Goal: Task Accomplishment & Management: Manage account settings

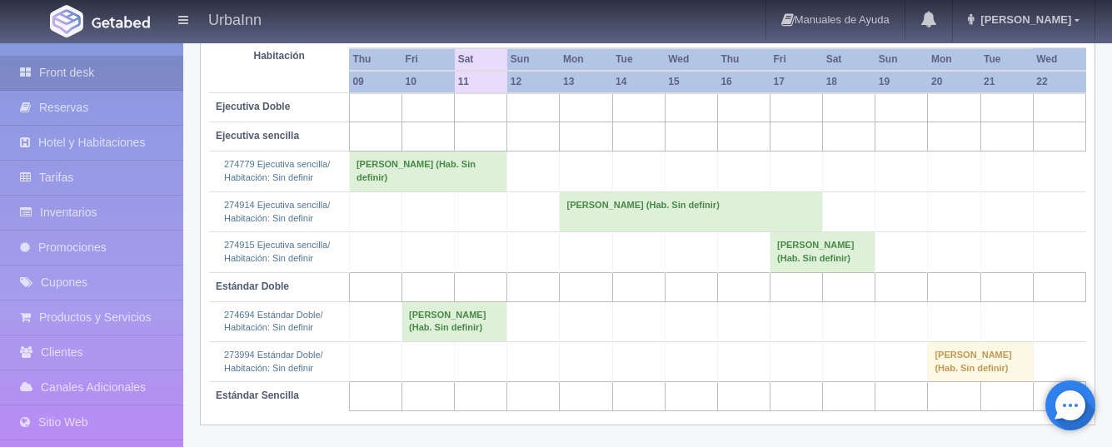
scroll to position [256, 0]
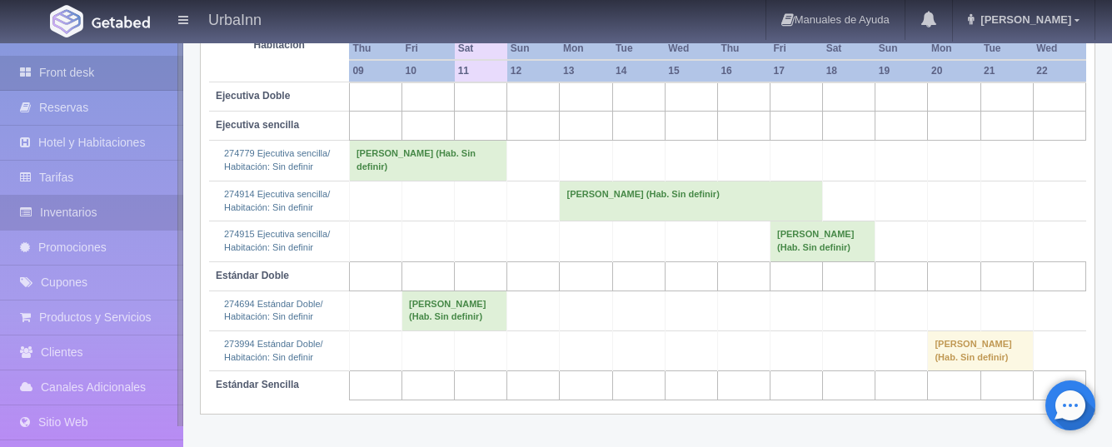
click at [80, 214] on link "Inventarios" at bounding box center [91, 213] width 183 height 34
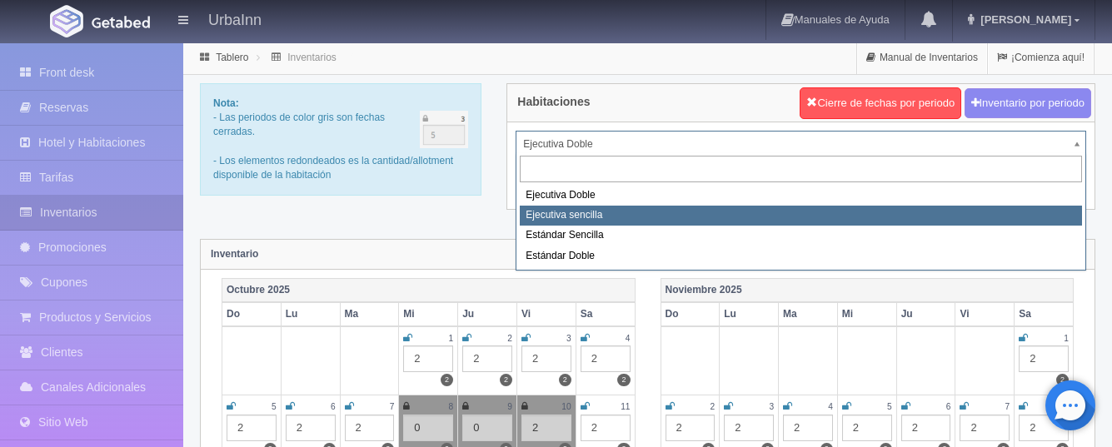
select select "1738"
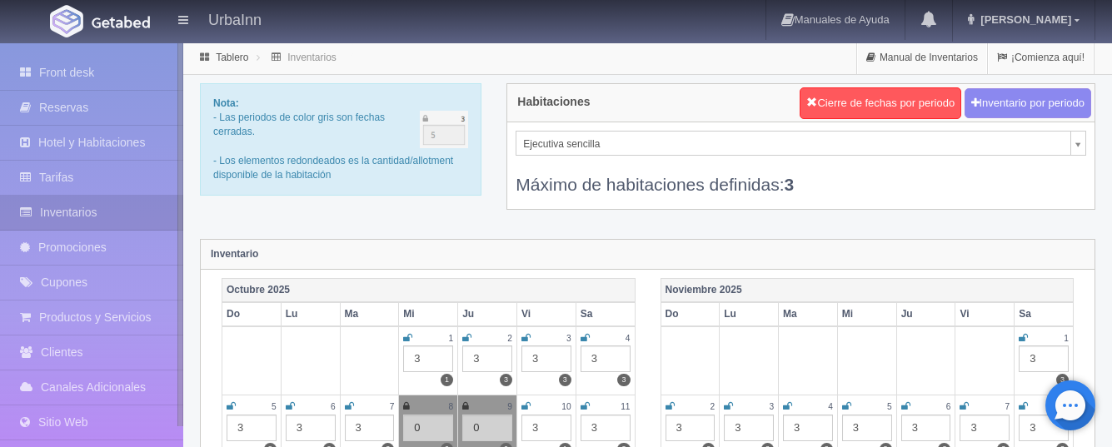
click at [527, 408] on icon at bounding box center [526, 407] width 9 height 10
click at [548, 427] on div "3" at bounding box center [547, 428] width 50 height 27
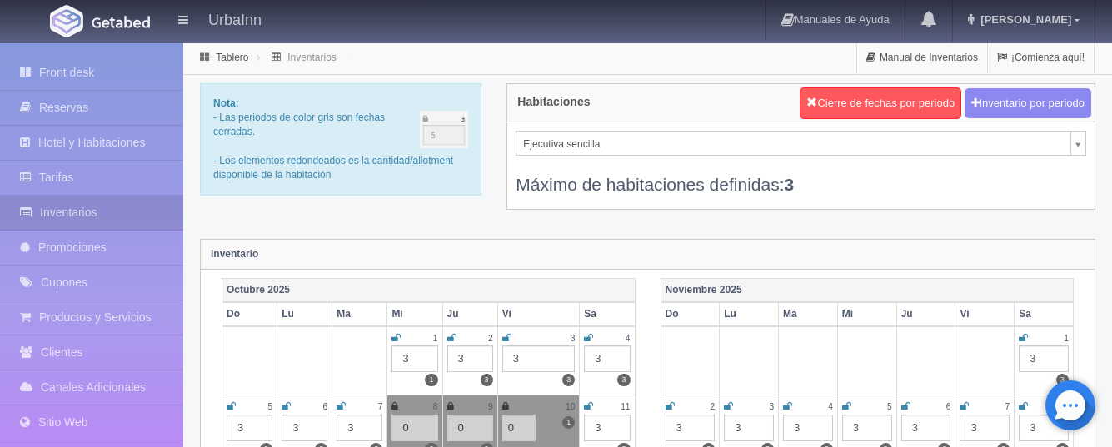
type input "0"
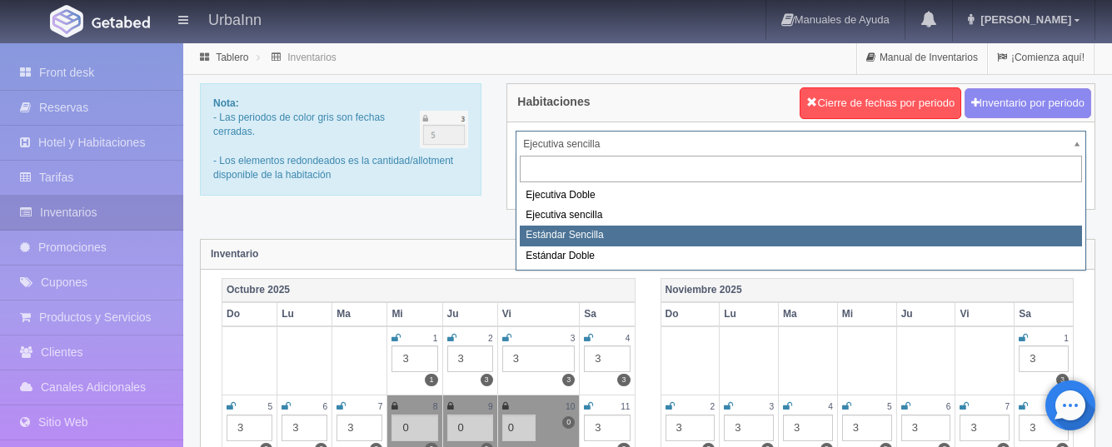
select select "1739"
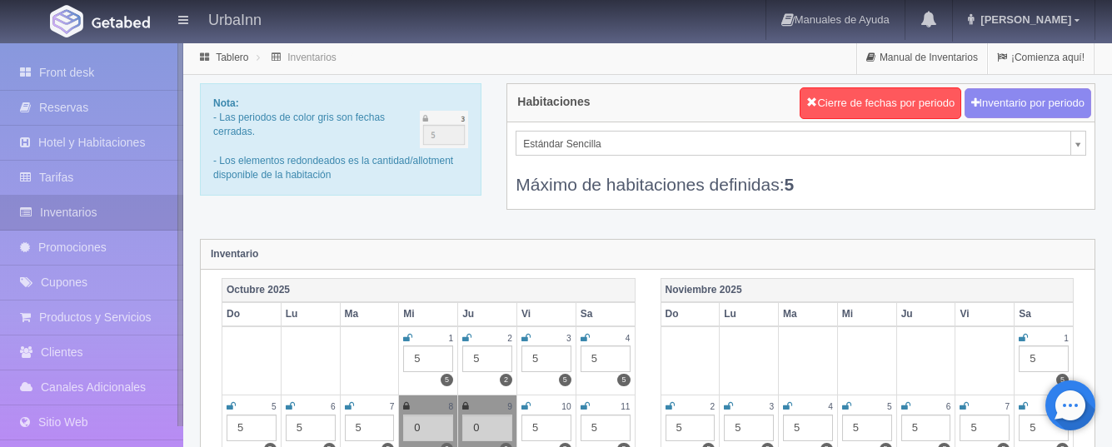
click at [526, 402] on icon at bounding box center [526, 407] width 9 height 10
click at [539, 428] on div "5" at bounding box center [547, 428] width 50 height 27
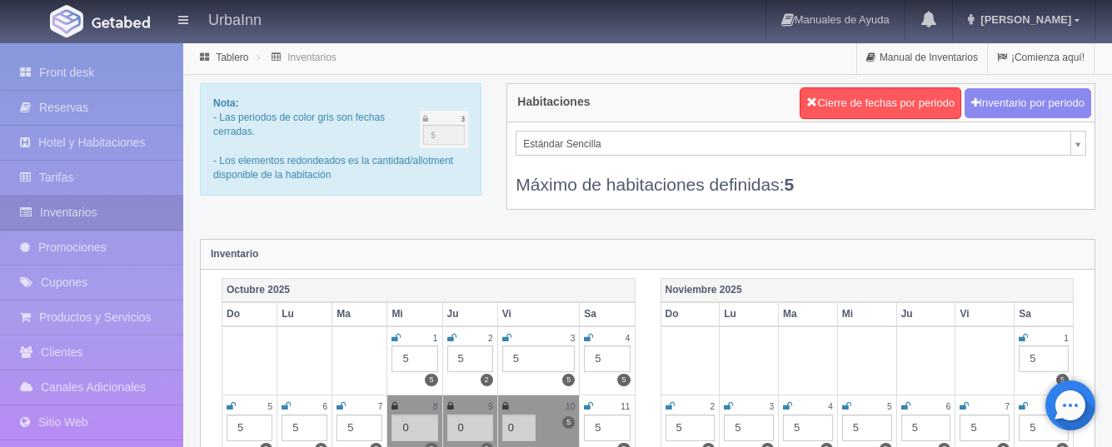
type input "0"
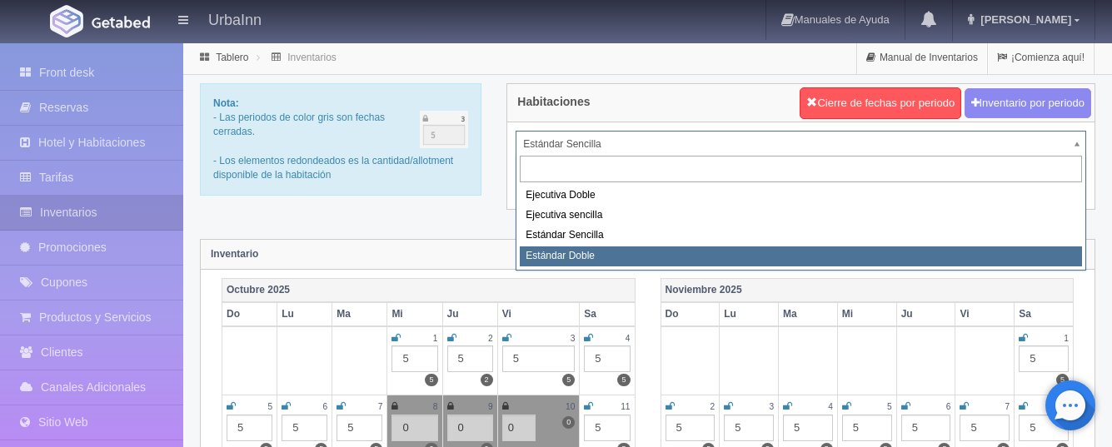
select select "1740"
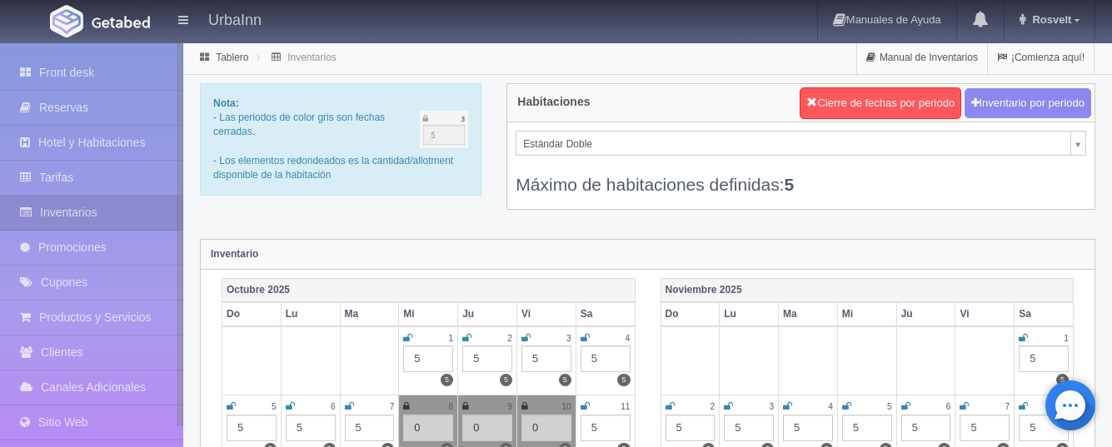
click at [530, 398] on td "10 0 0" at bounding box center [546, 430] width 59 height 68
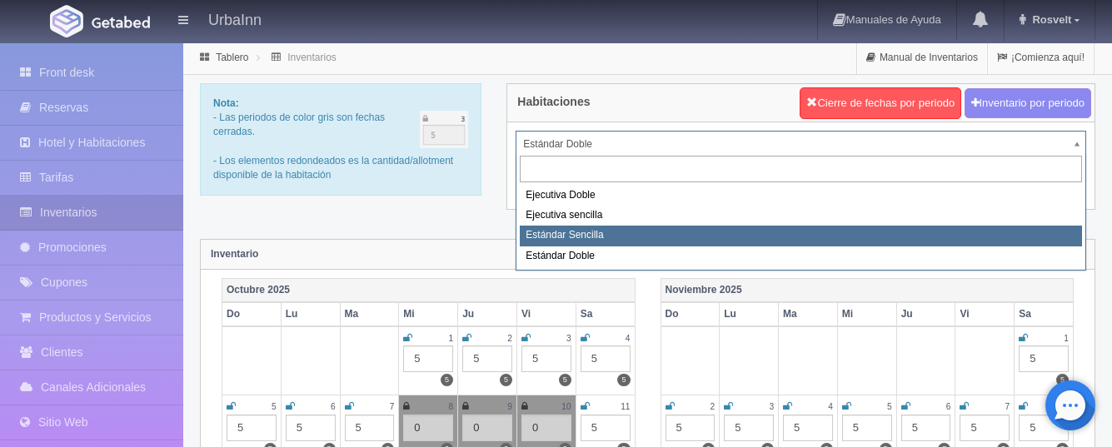
select select "1739"
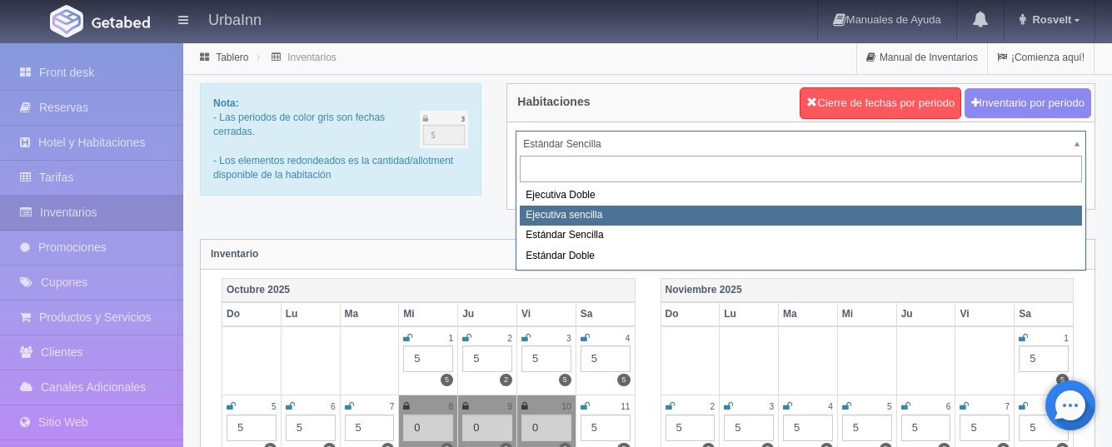
select select "1738"
